Goal: Navigation & Orientation: Understand site structure

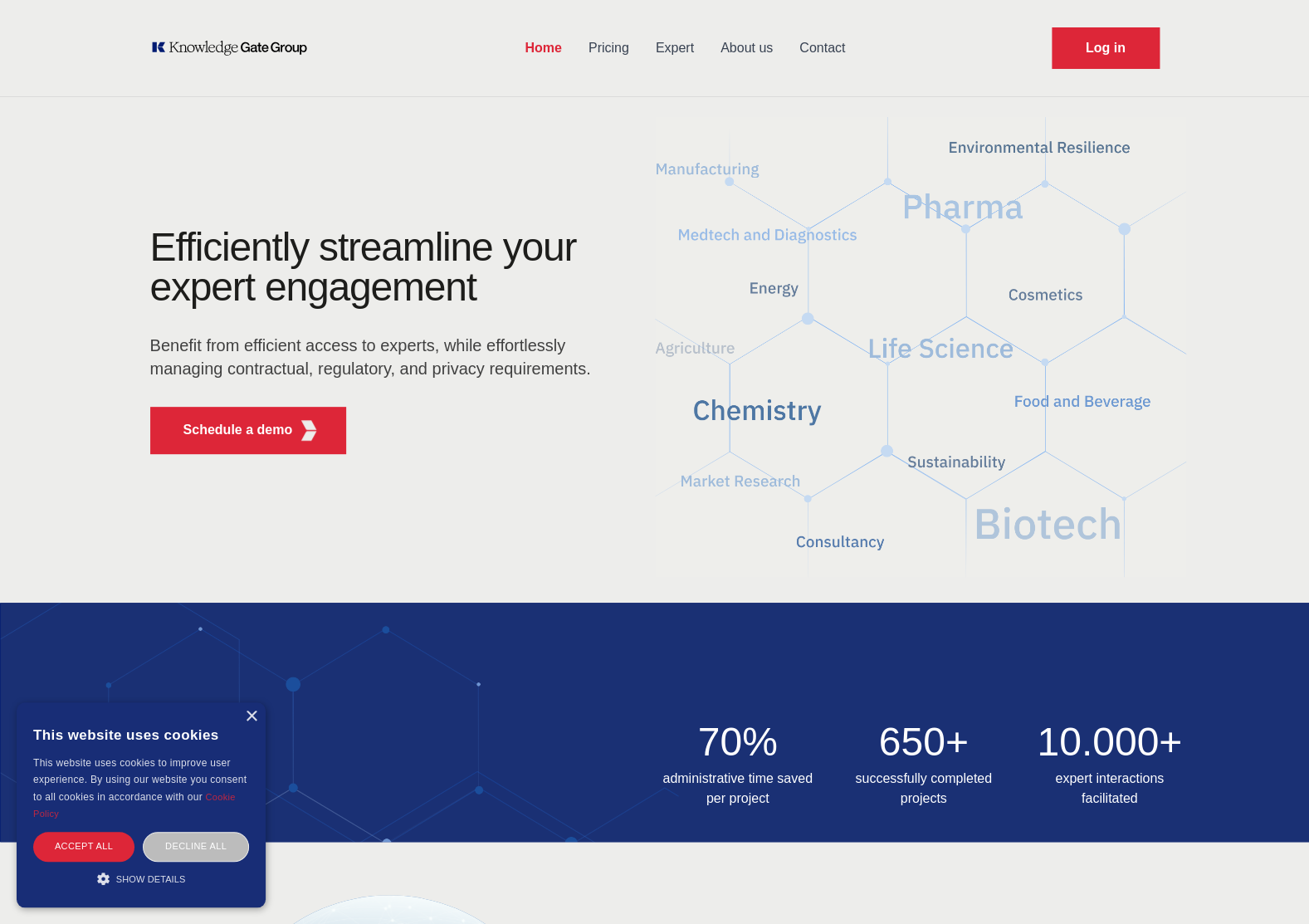
click at [617, 55] on link "Pricing" at bounding box center [608, 48] width 67 height 43
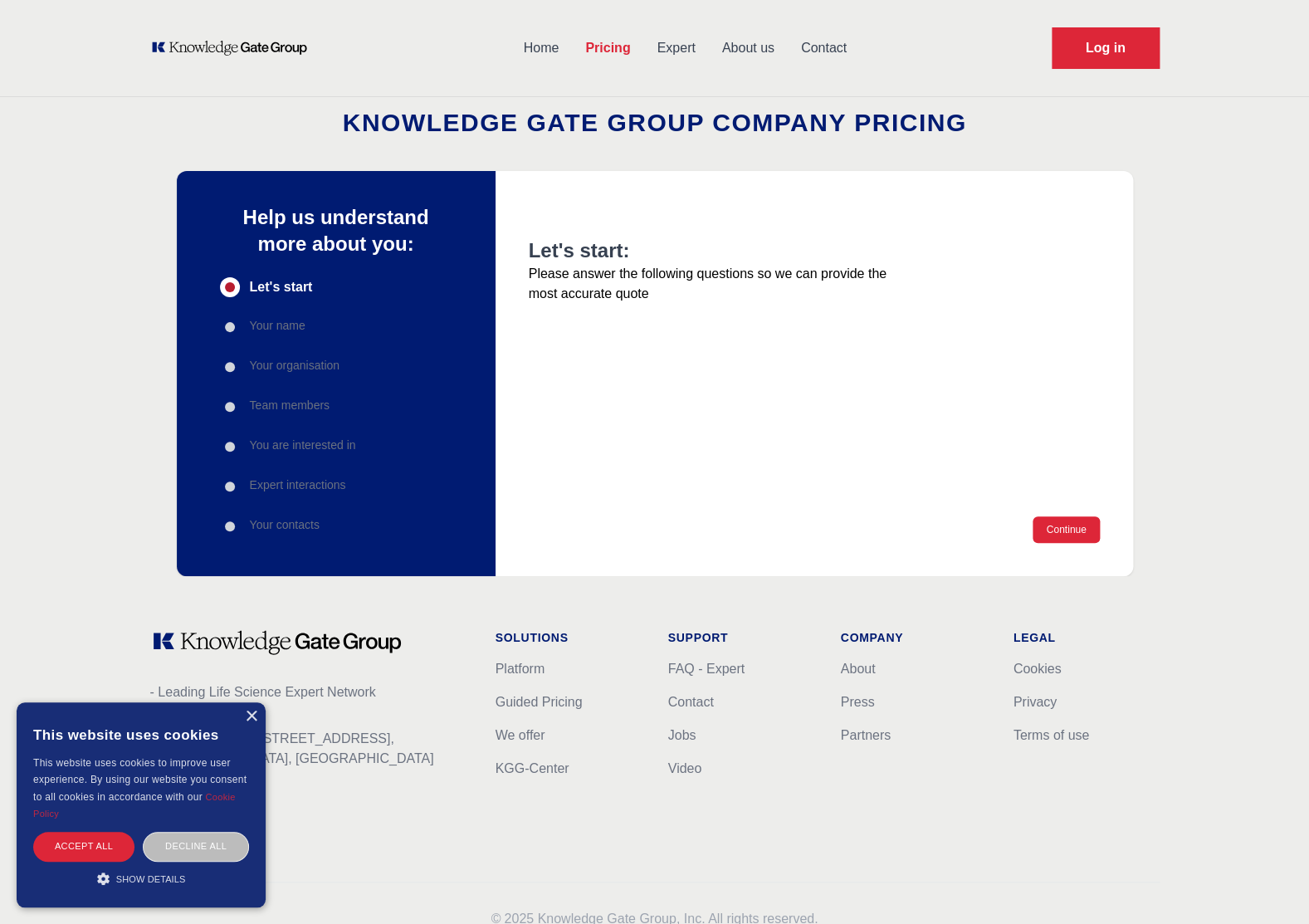
click at [680, 51] on link "Expert" at bounding box center [675, 48] width 64 height 43
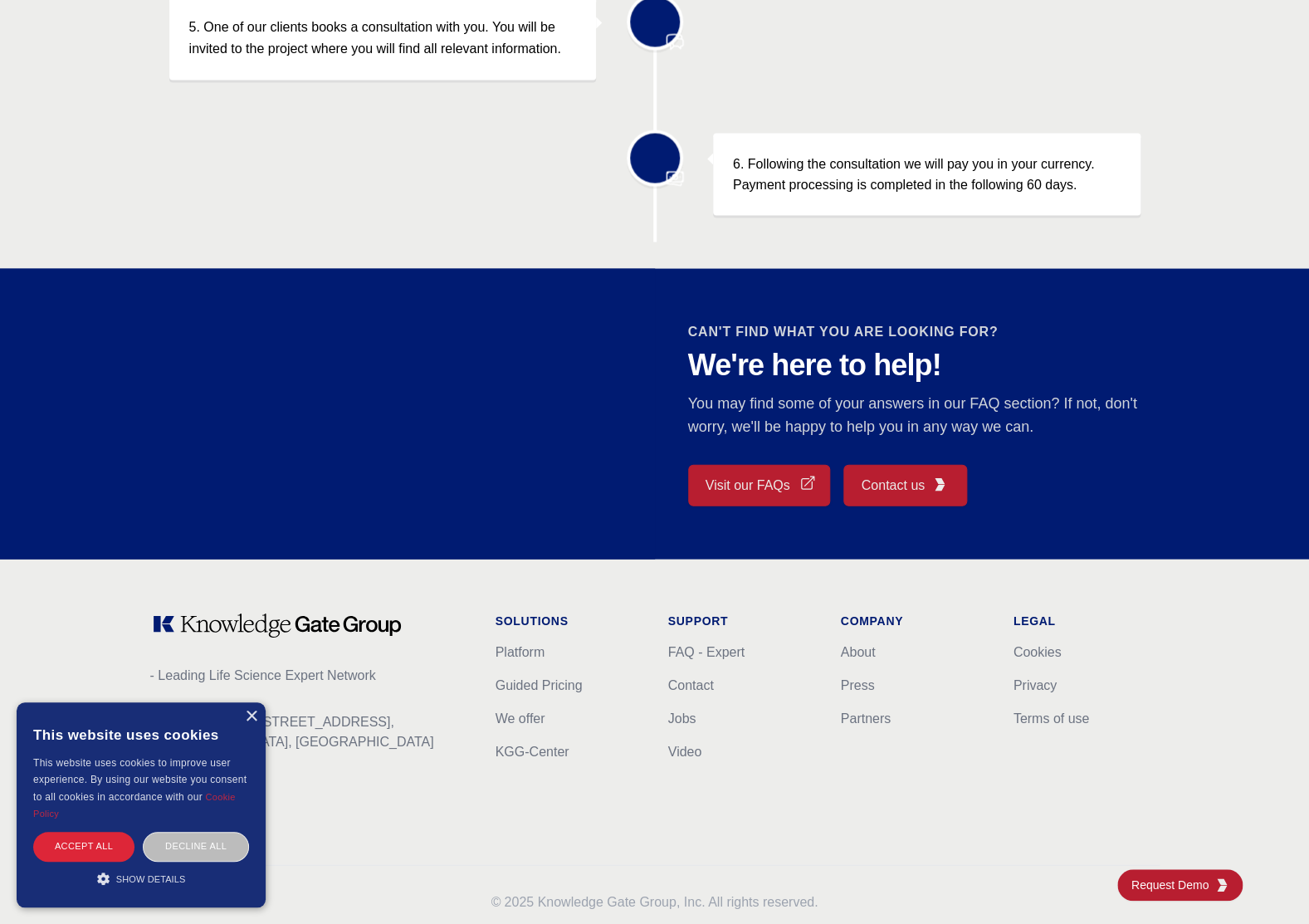
scroll to position [1232, 0]
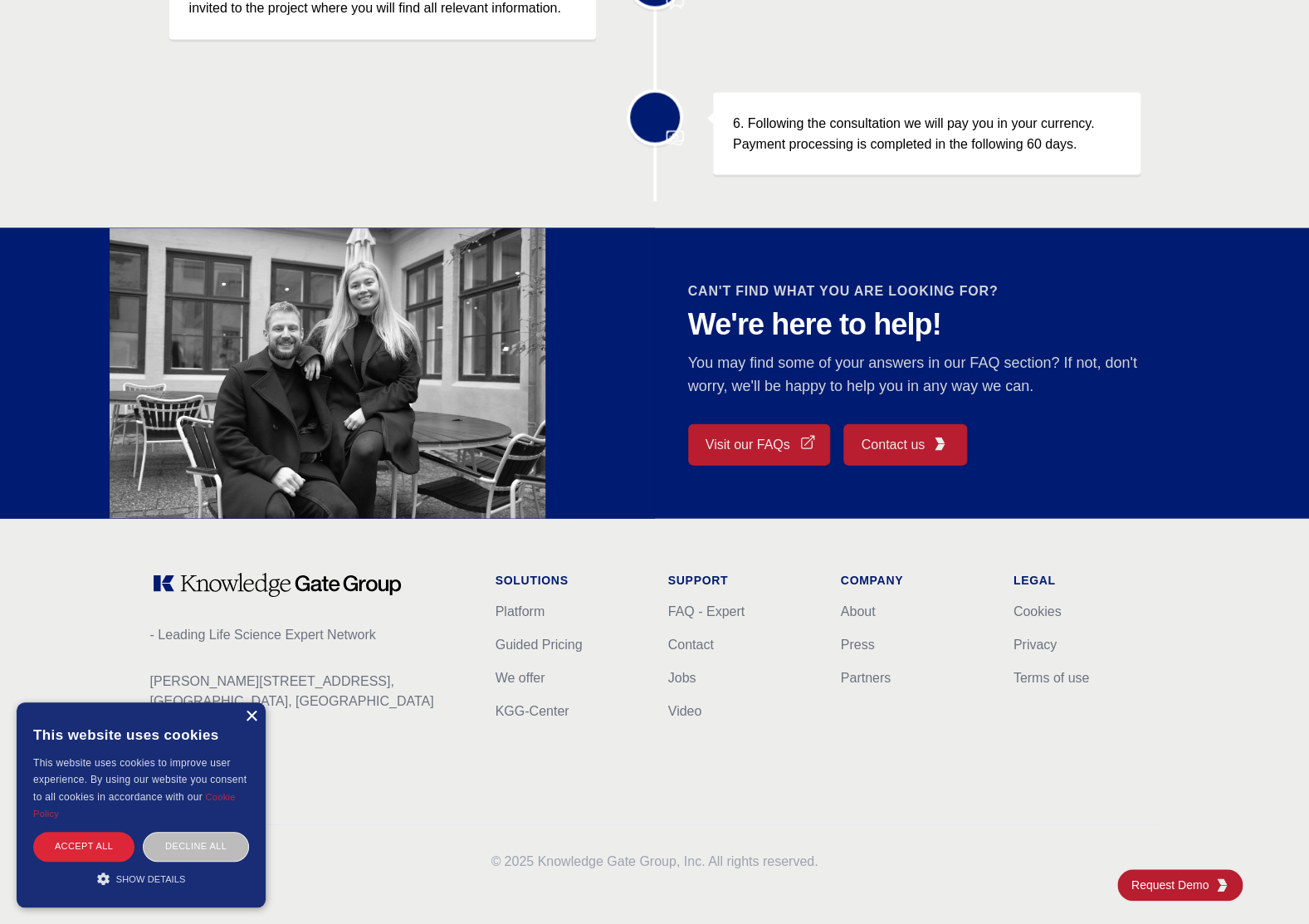
click at [255, 715] on div "×" at bounding box center [250, 716] width 13 height 13
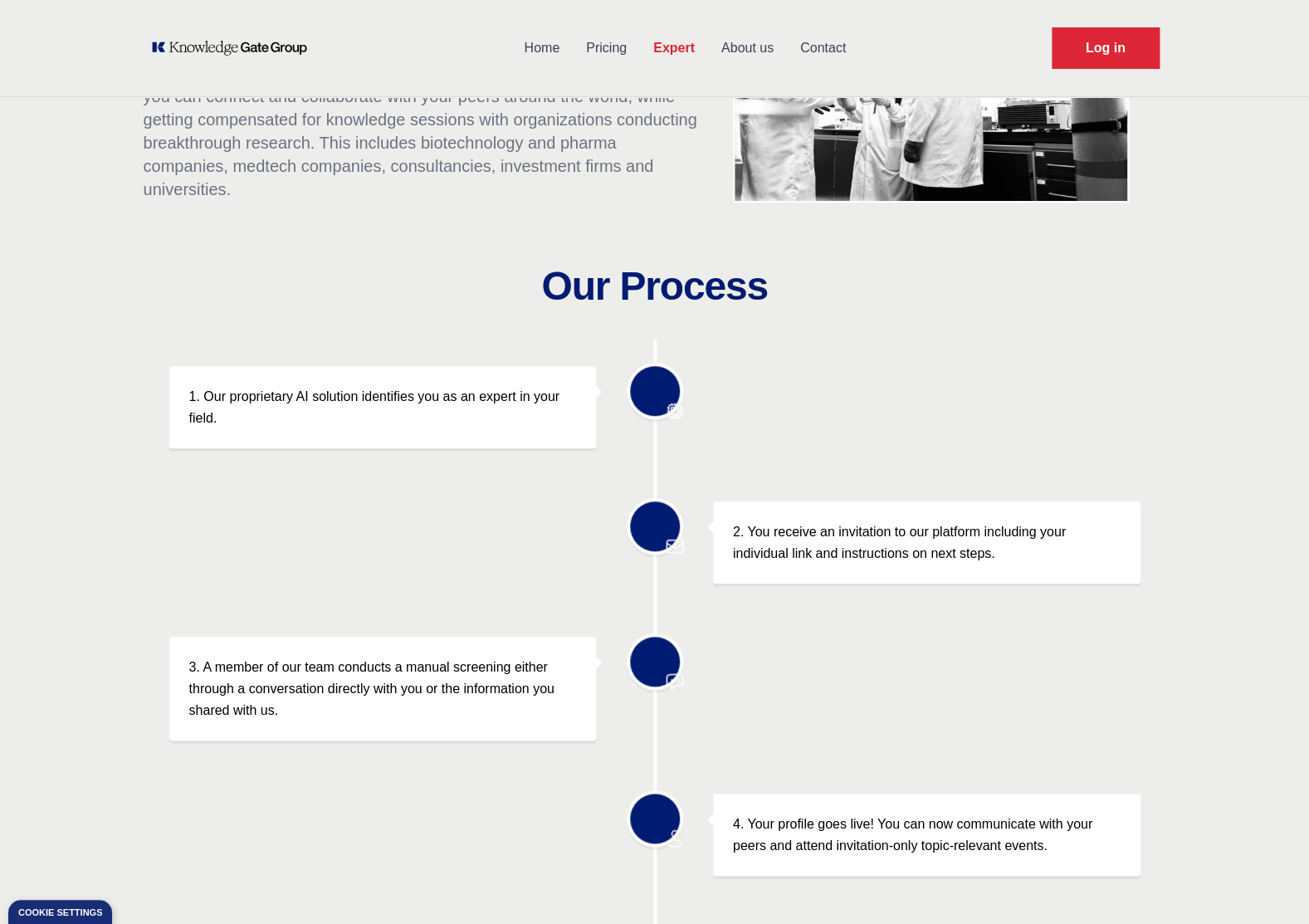
scroll to position [0, 0]
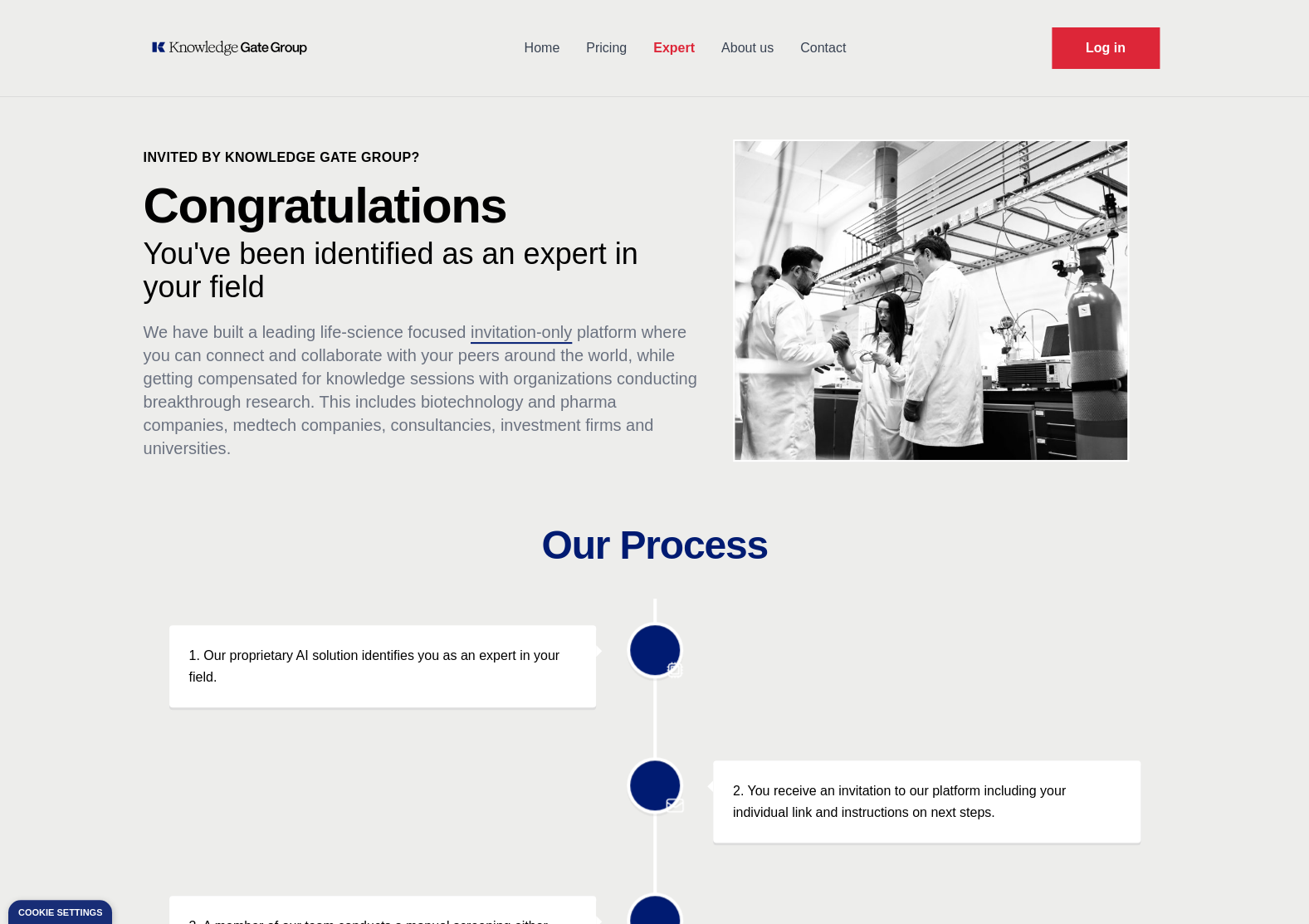
click at [753, 56] on link "About us" at bounding box center [747, 48] width 79 height 43
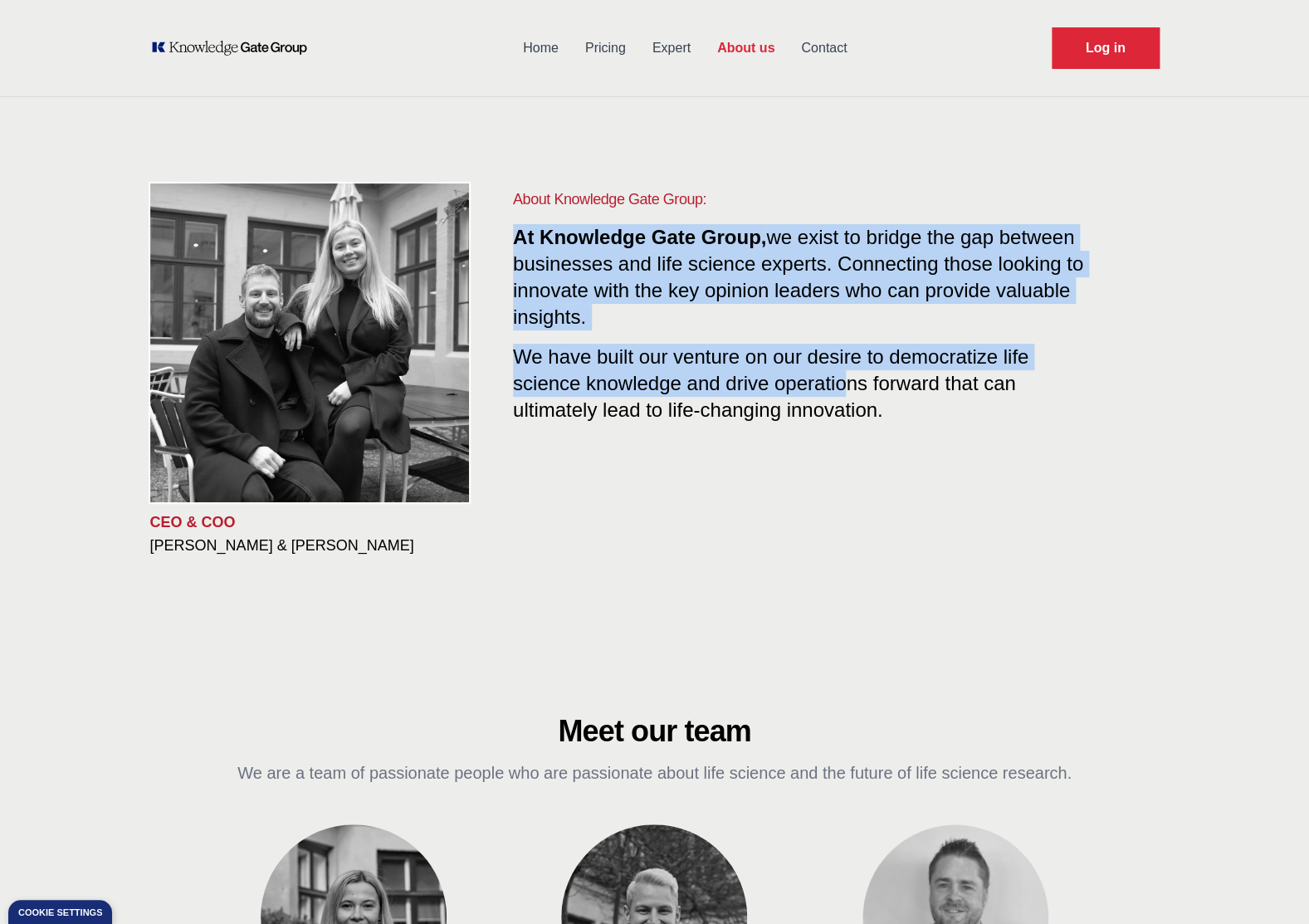
drag, startPoint x: 873, startPoint y: 214, endPoint x: 855, endPoint y: 379, distance: 166.0
click at [854, 379] on div "About Knowledge Gate Group: At Knowledge Gate Group, we exist to bridge the gap…" at bounding box center [803, 319] width 580 height 263
click at [855, 379] on span "We have built our venture on our desire to democratize life science knowledge a…" at bounding box center [770, 380] width 516 height 82
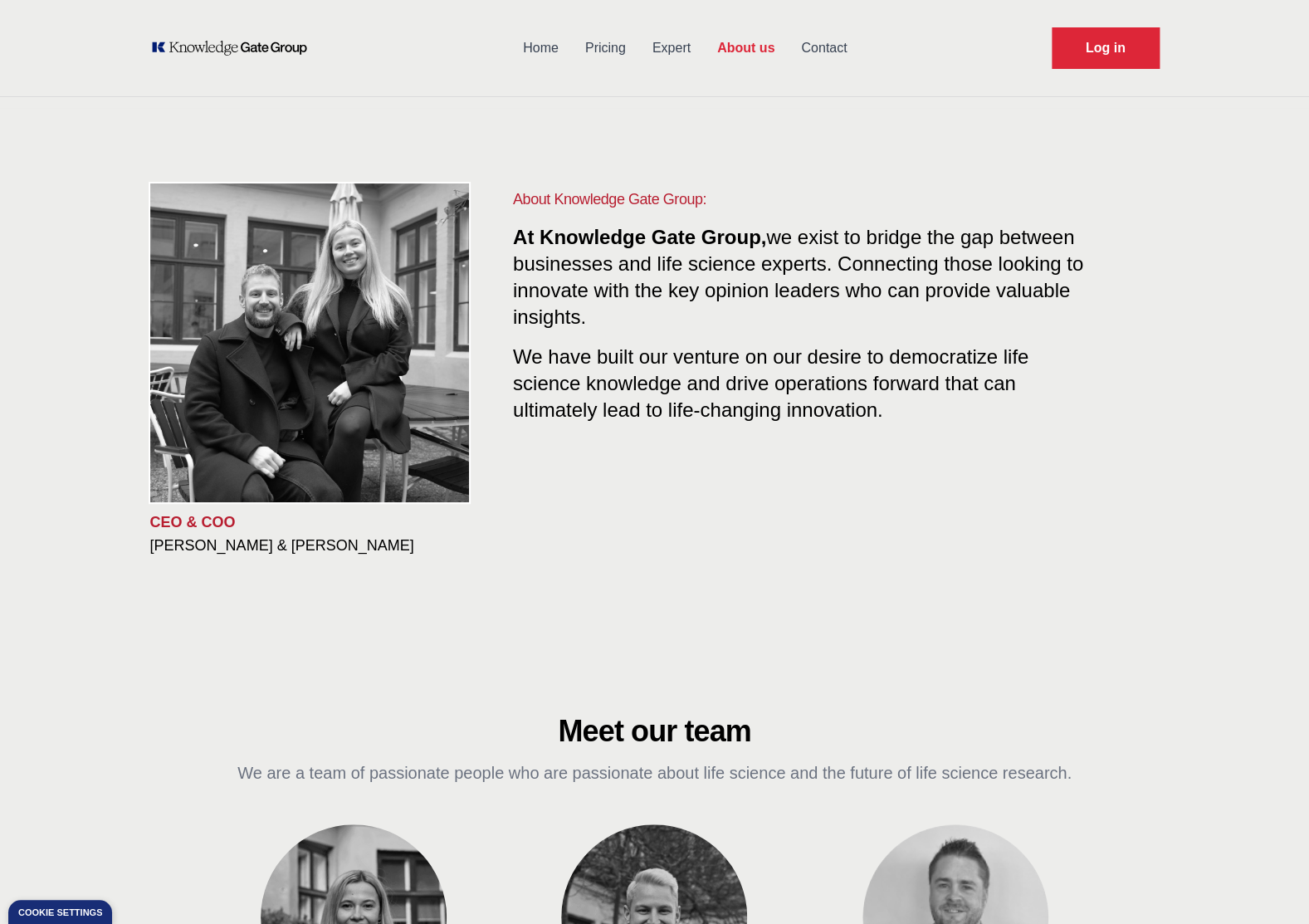
click at [817, 54] on link "Contact" at bounding box center [823, 48] width 72 height 43
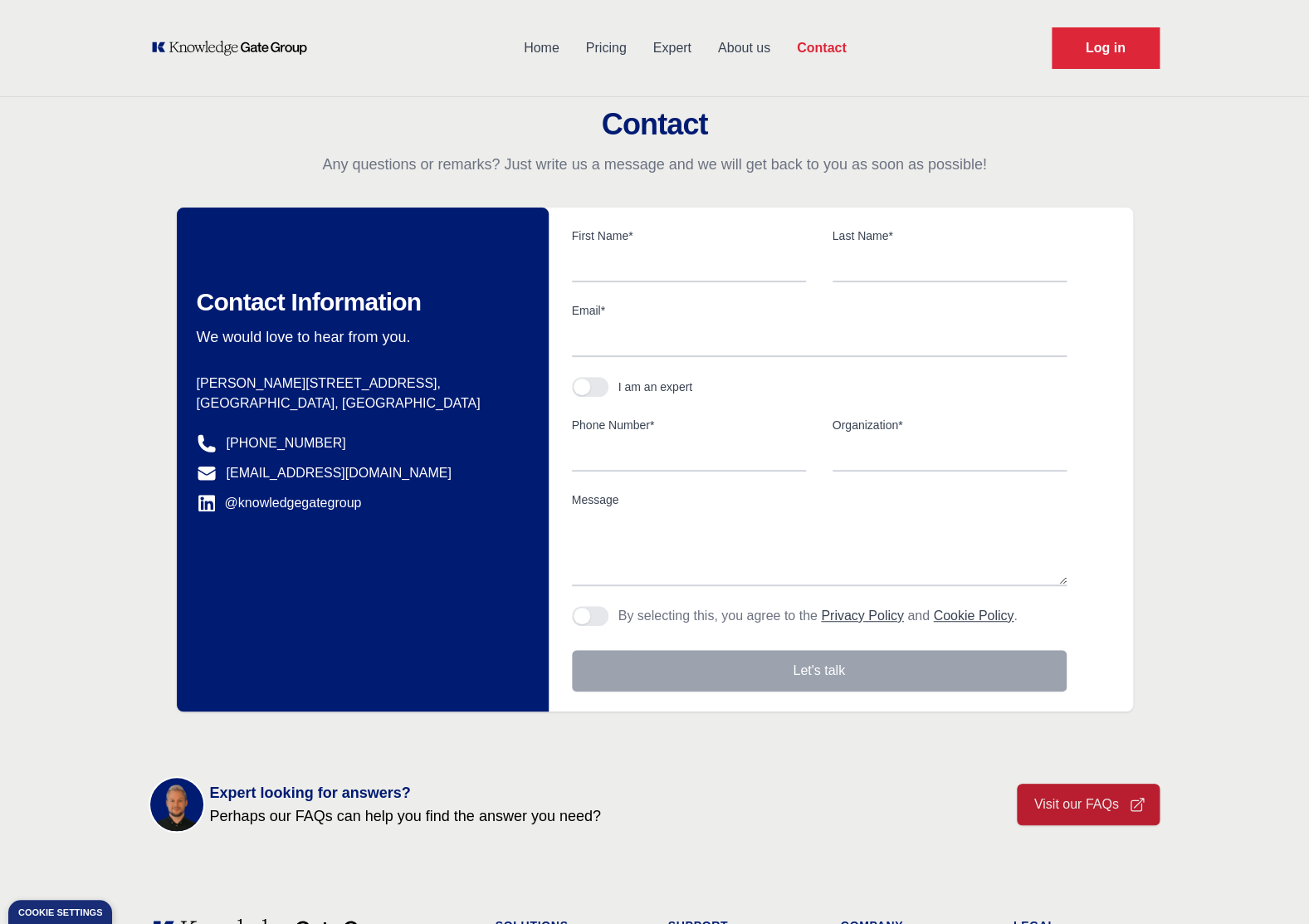
click at [651, 58] on link "Expert" at bounding box center [672, 48] width 64 height 43
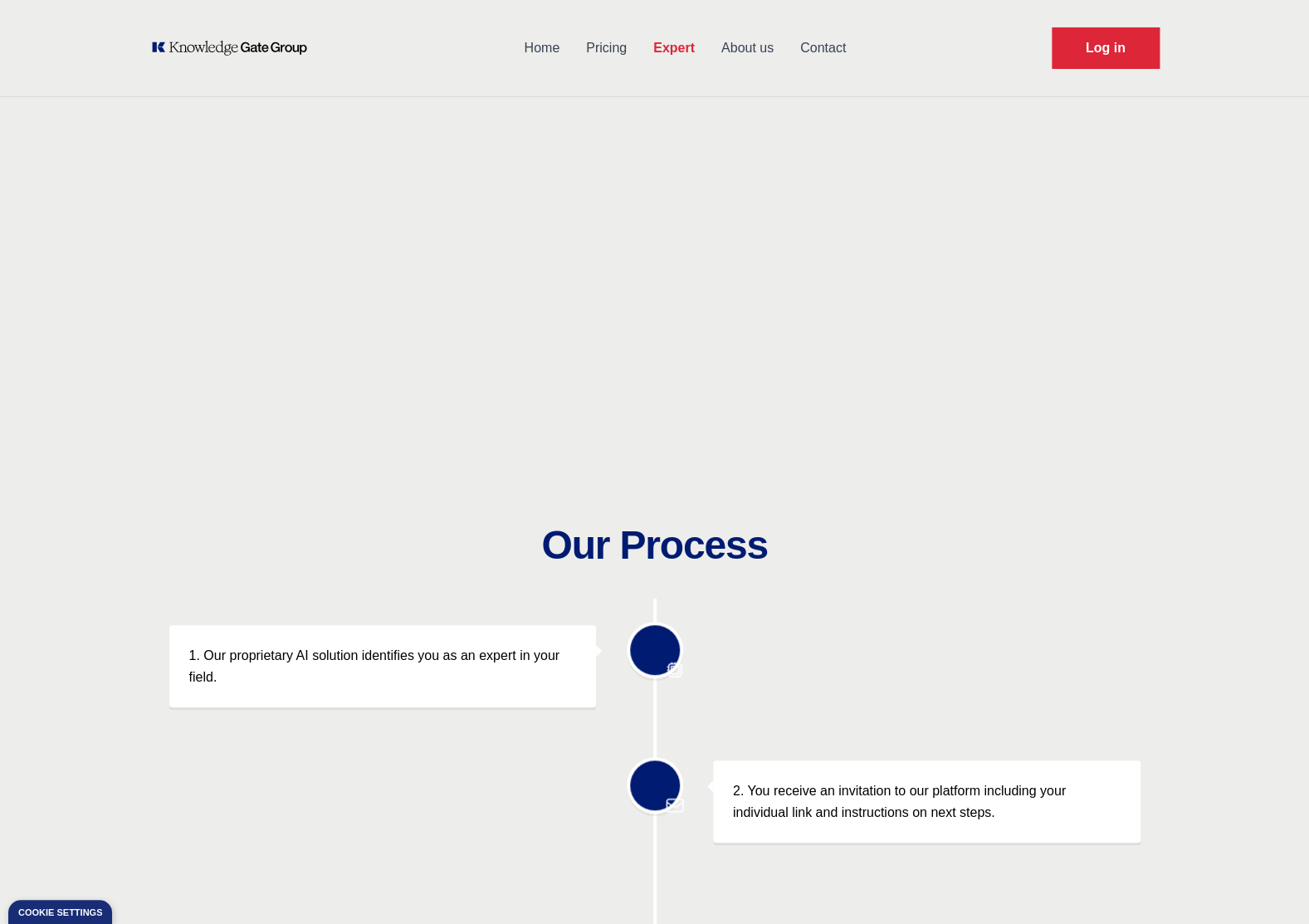
click at [594, 46] on link "Pricing" at bounding box center [606, 48] width 67 height 43
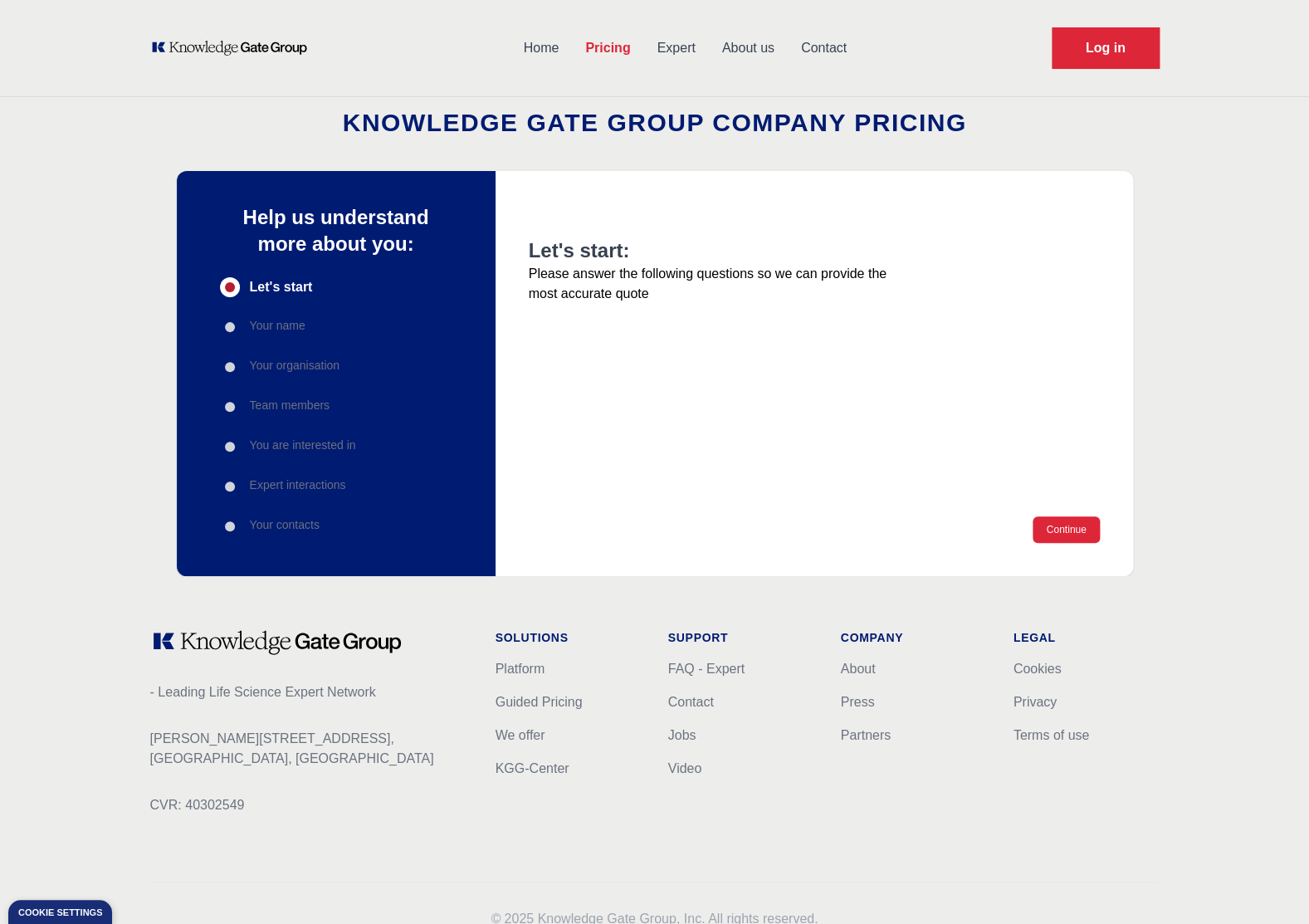
click at [540, 45] on link "Home" at bounding box center [541, 48] width 63 height 43
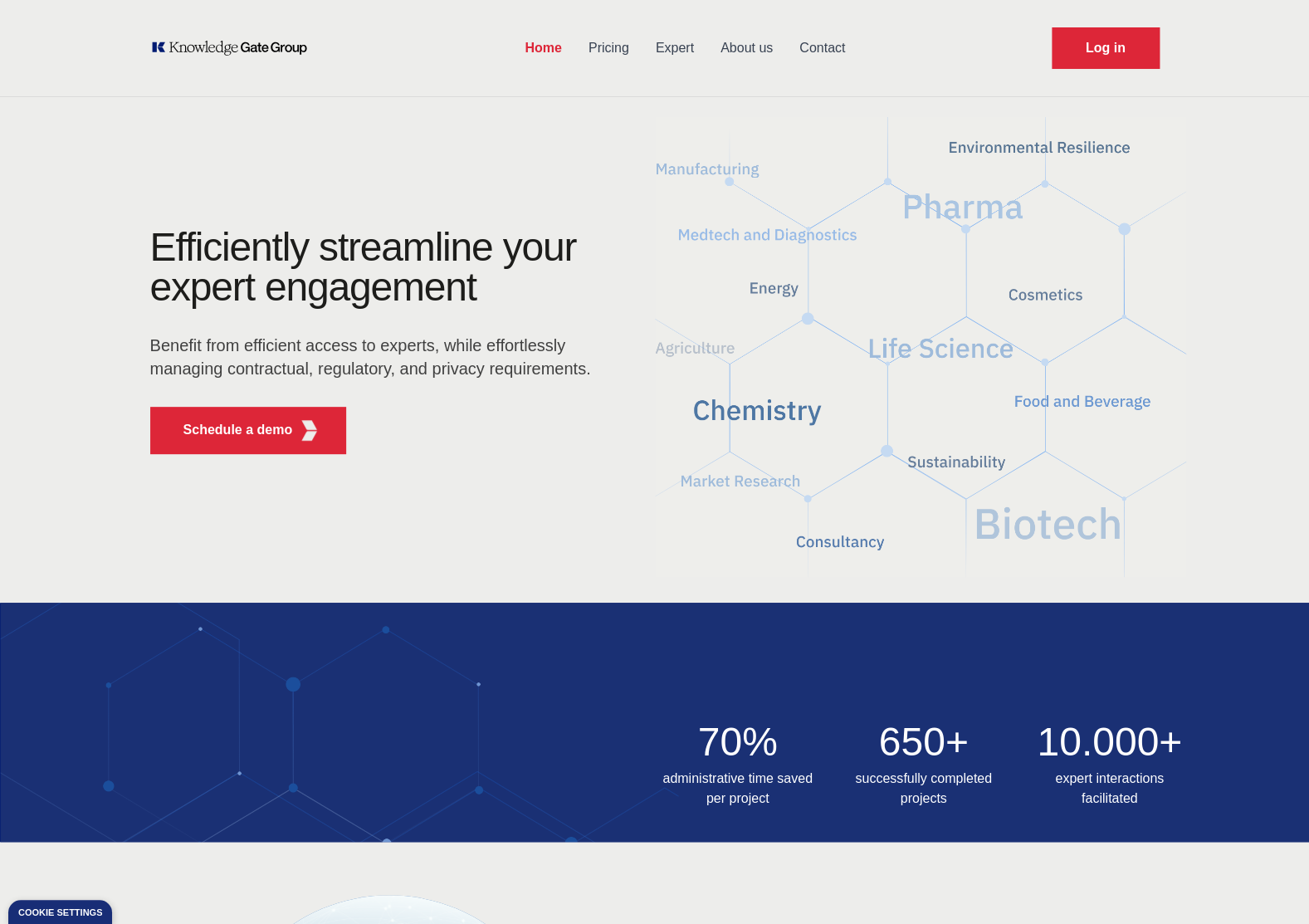
click at [739, 57] on link "About us" at bounding box center [746, 48] width 79 height 43
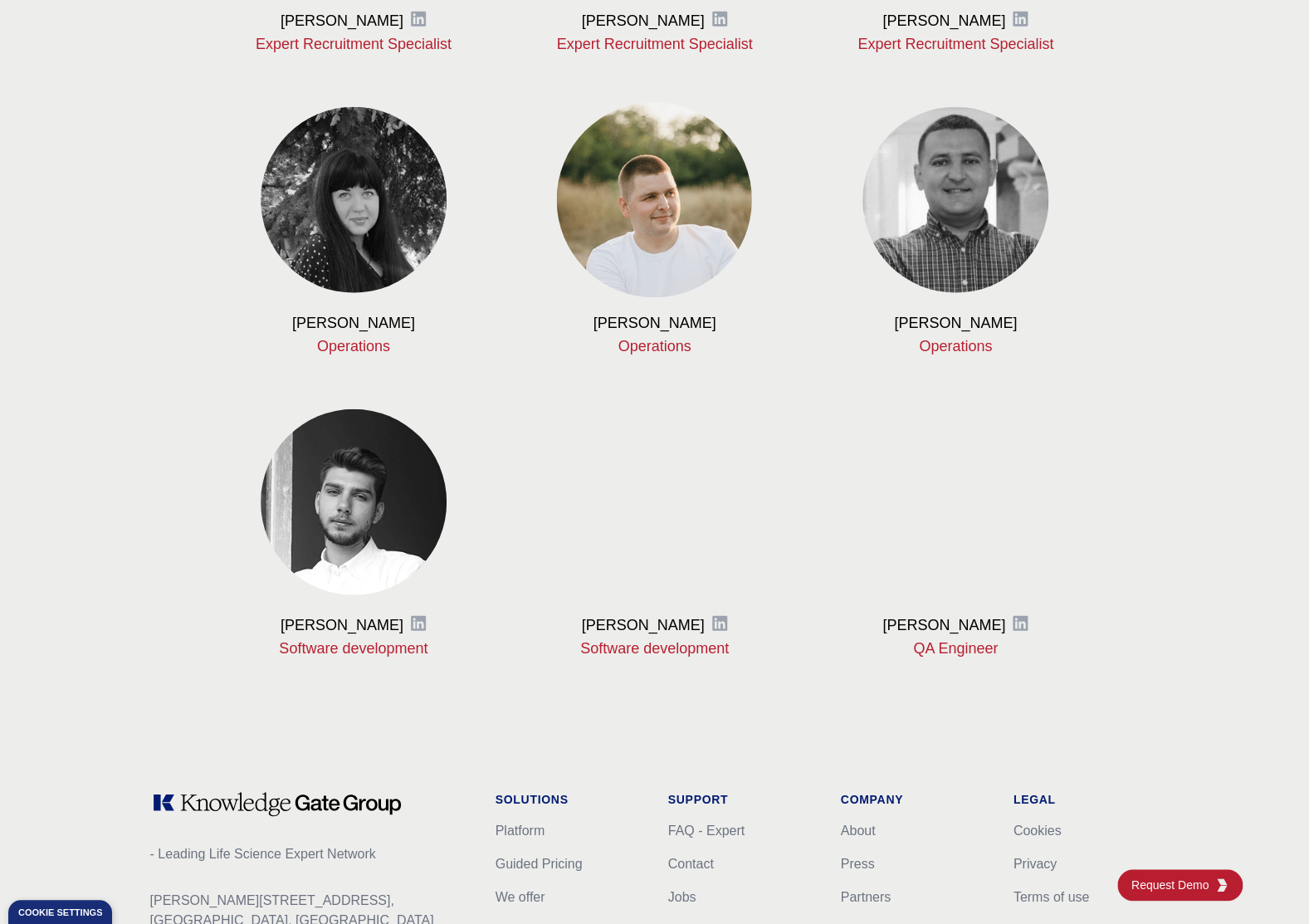
scroll to position [1864, 0]
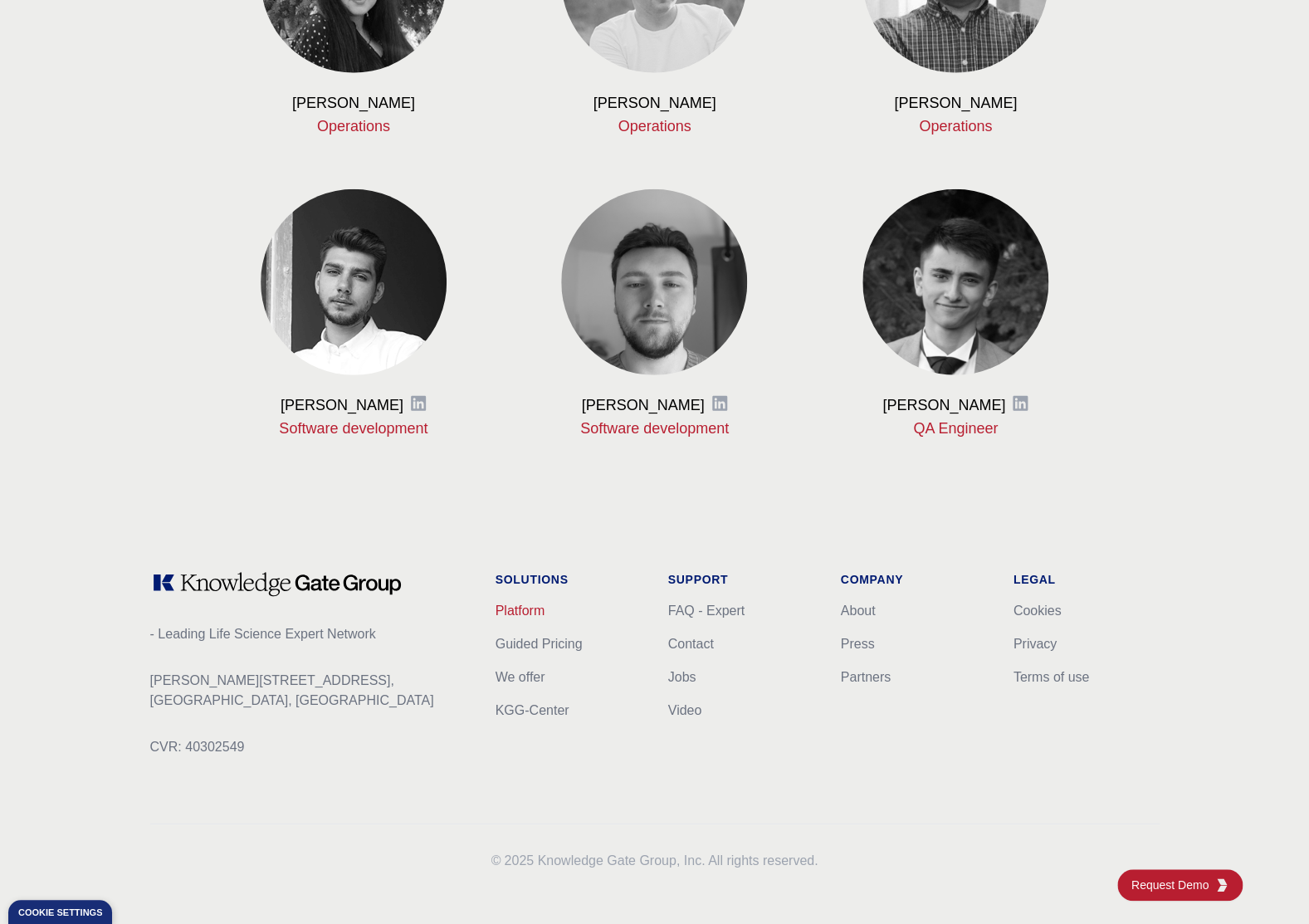
click at [534, 608] on link "Platform" at bounding box center [521, 610] width 50 height 14
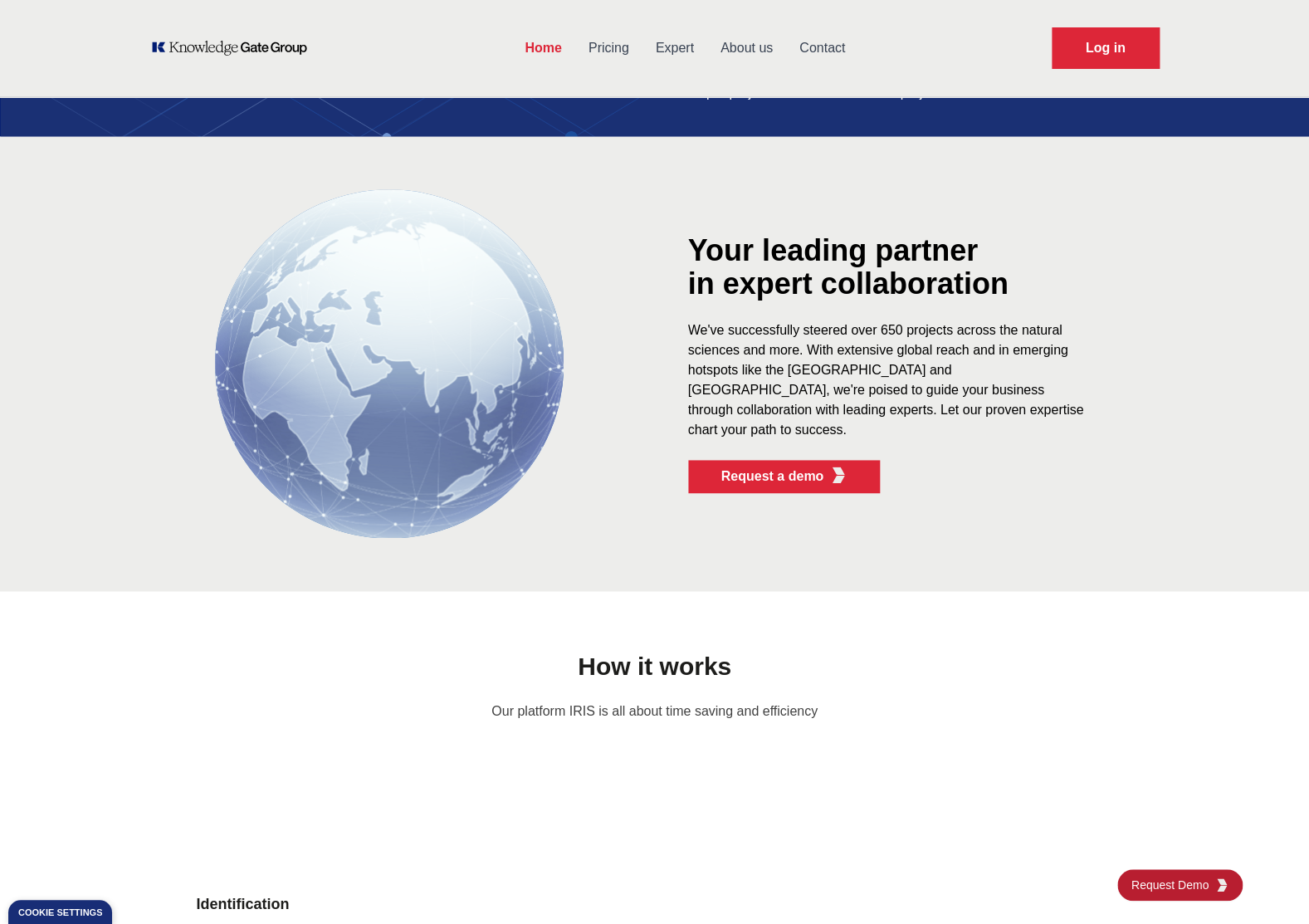
scroll to position [26, 0]
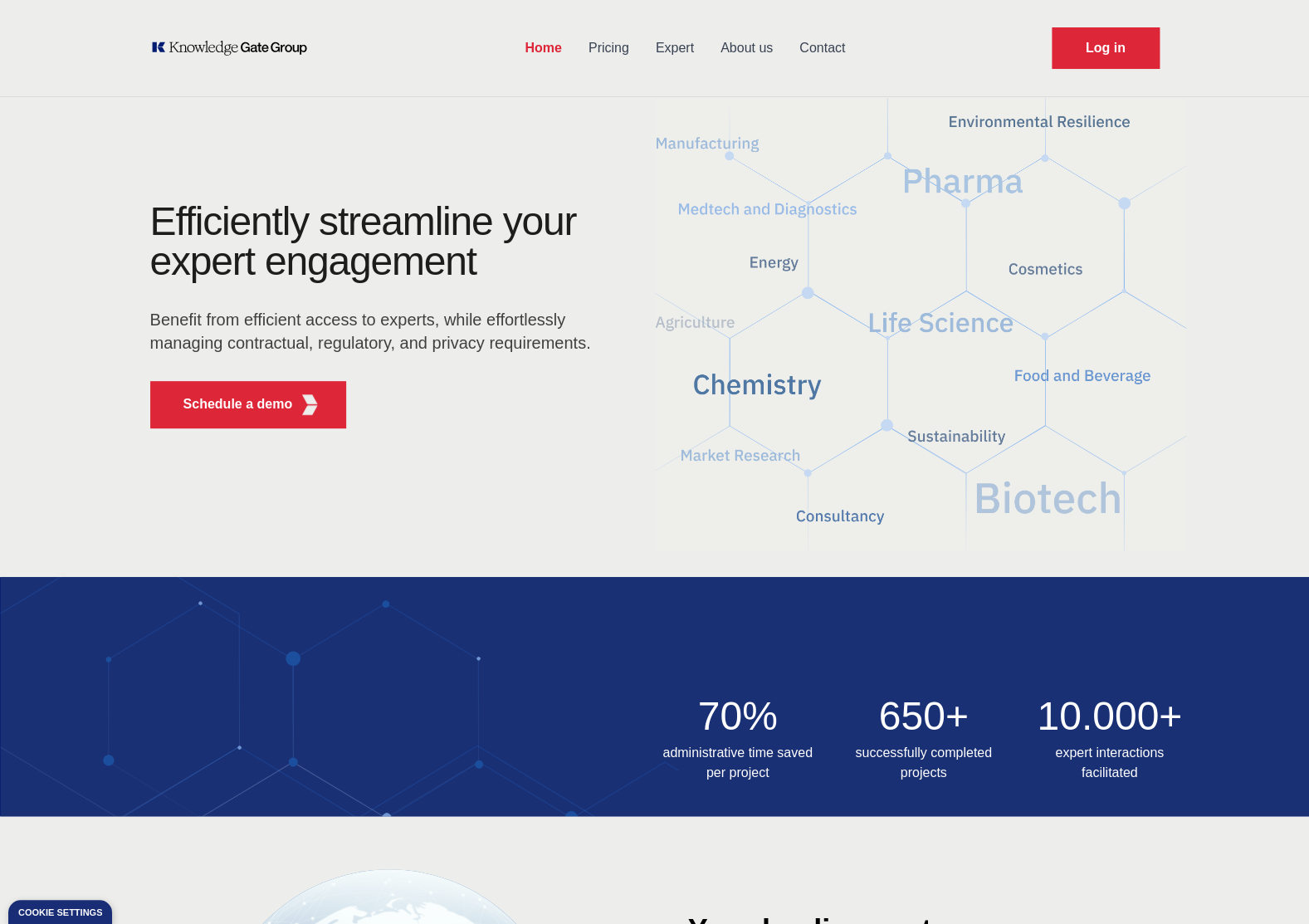
click at [764, 49] on link "About us" at bounding box center [746, 48] width 79 height 43
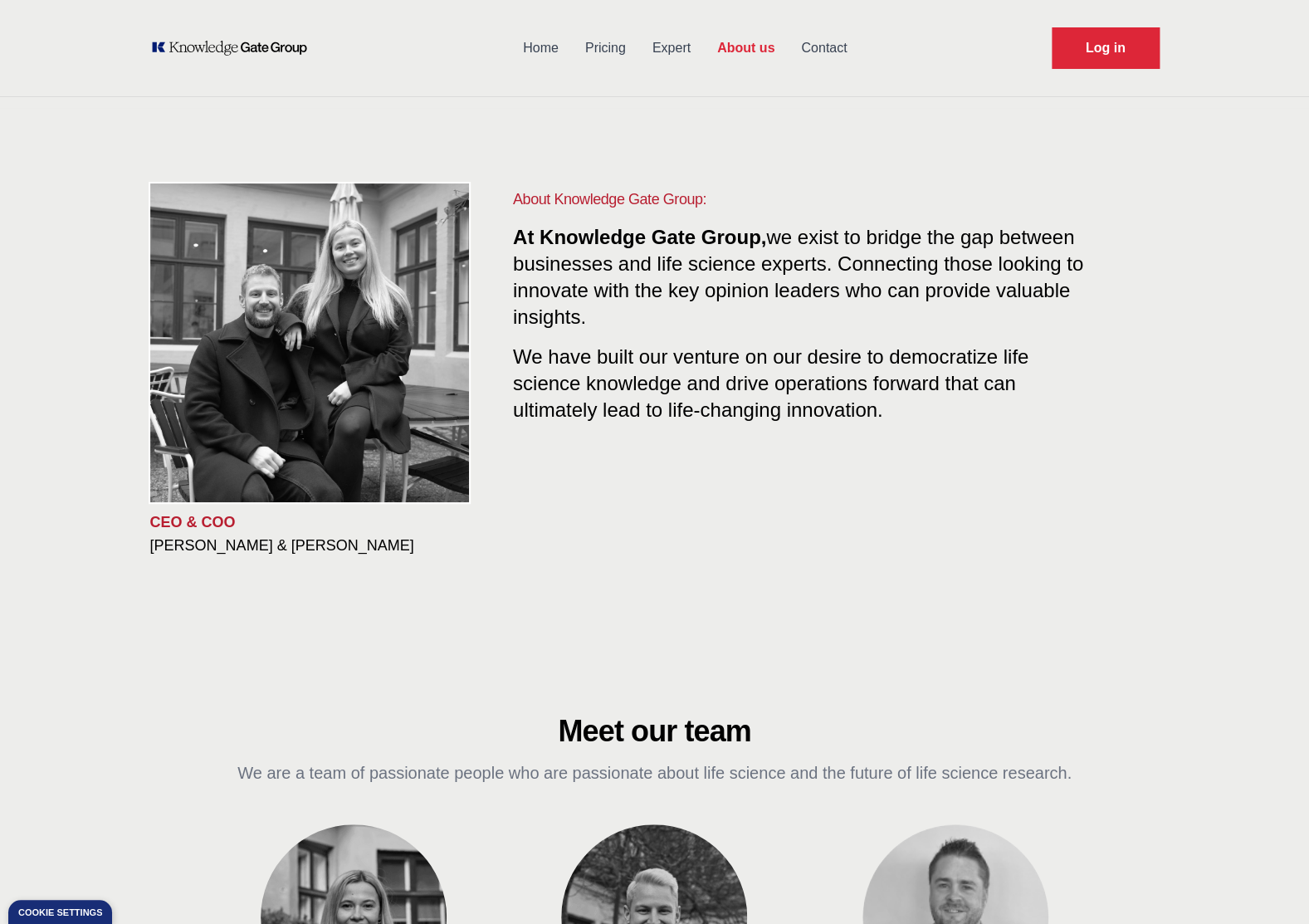
click at [98, 290] on div "CEO & COO [PERSON_NAME] & [PERSON_NAME] About Knowledge Gate Group: At Knowledg…" at bounding box center [654, 371] width 1309 height 527
